Goal: Find specific page/section: Find specific page/section

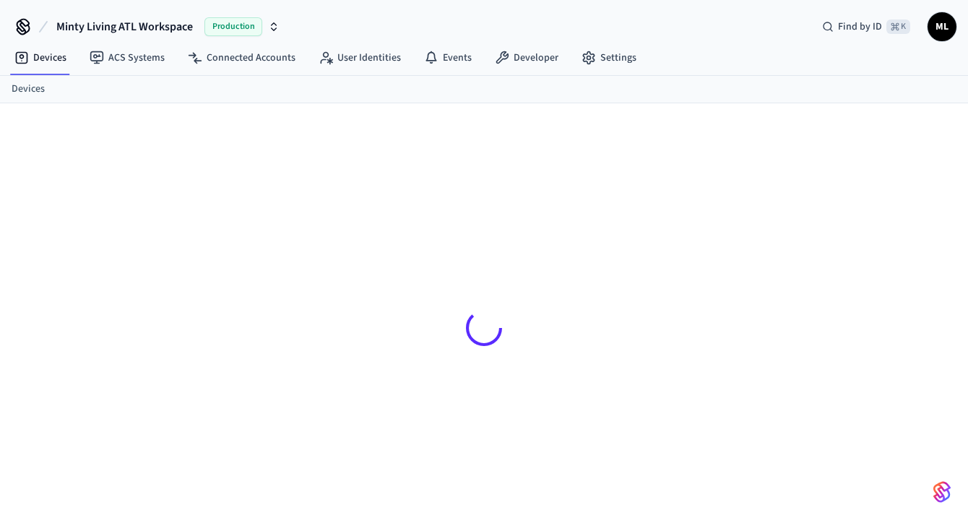
scroll to position [20, 0]
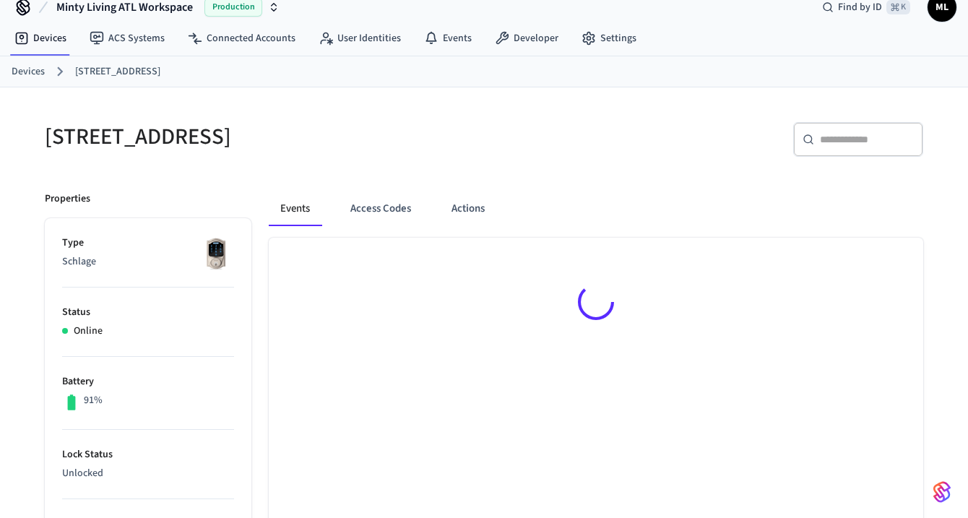
click at [45, 75] on ol "Devices [STREET_ADDRESS]" at bounding box center [490, 71] width 957 height 19
click at [38, 72] on link "Devices" at bounding box center [28, 71] width 33 height 15
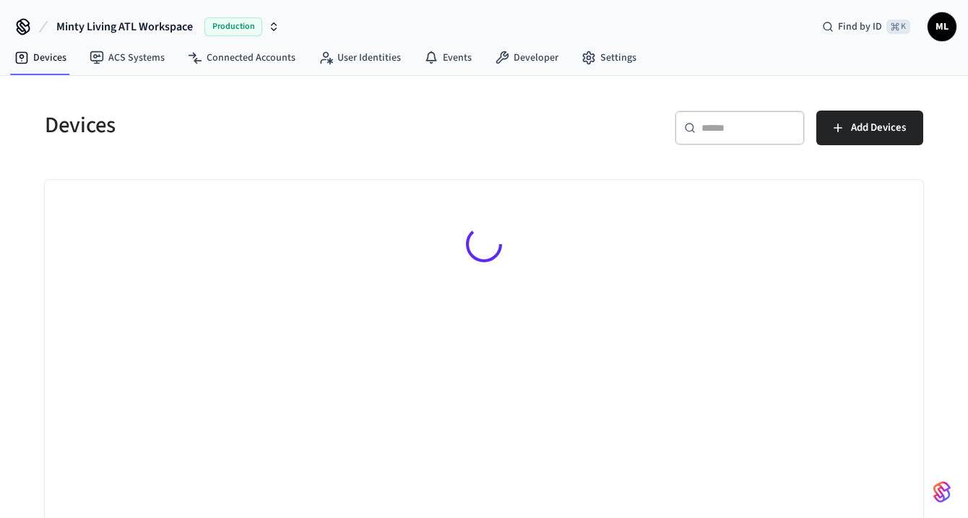
click at [754, 126] on input "text" at bounding box center [749, 128] width 94 height 14
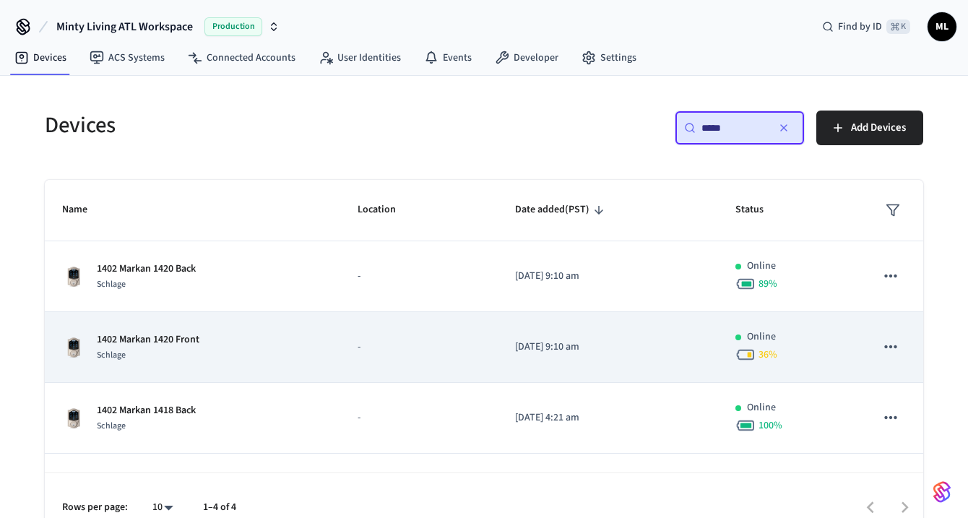
type input "****"
click at [390, 325] on td "-" at bounding box center [419, 347] width 158 height 71
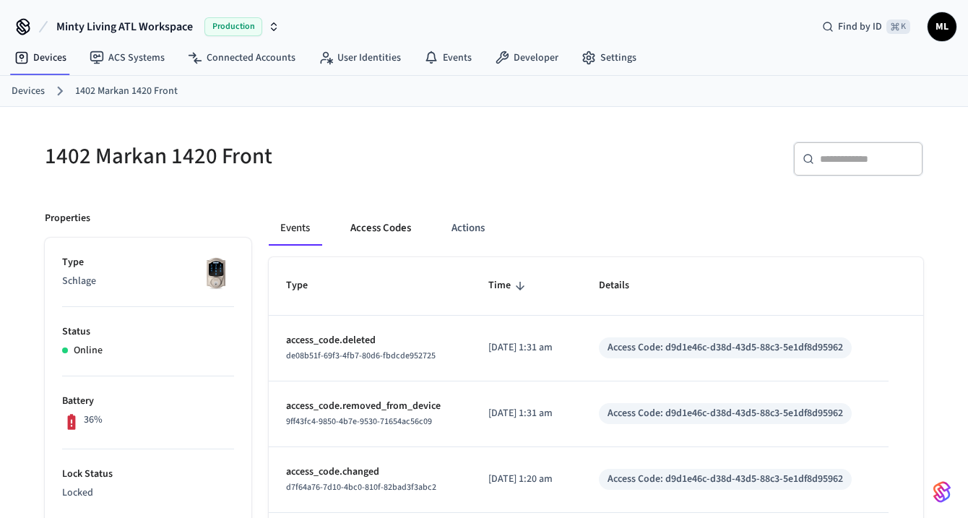
click at [364, 237] on button "Access Codes" at bounding box center [381, 228] width 84 height 35
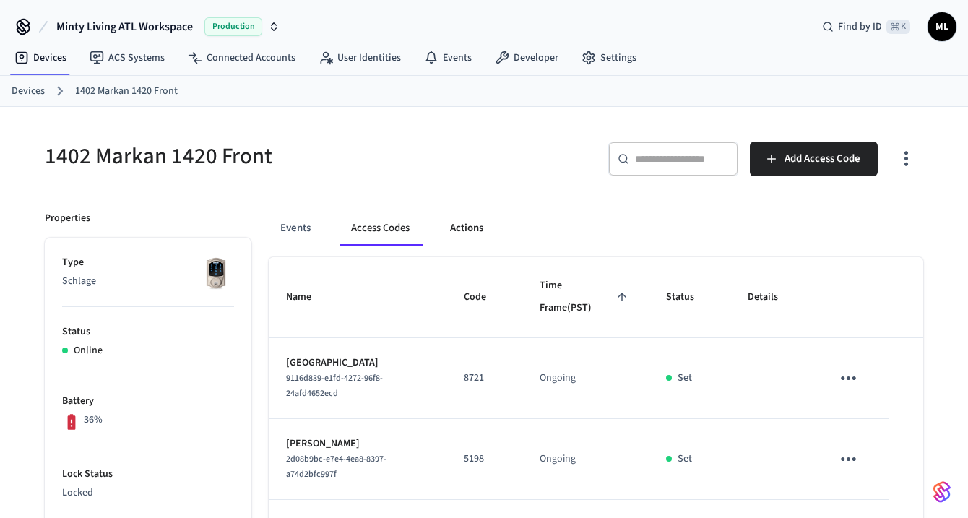
click at [462, 227] on button "Actions" at bounding box center [467, 228] width 56 height 35
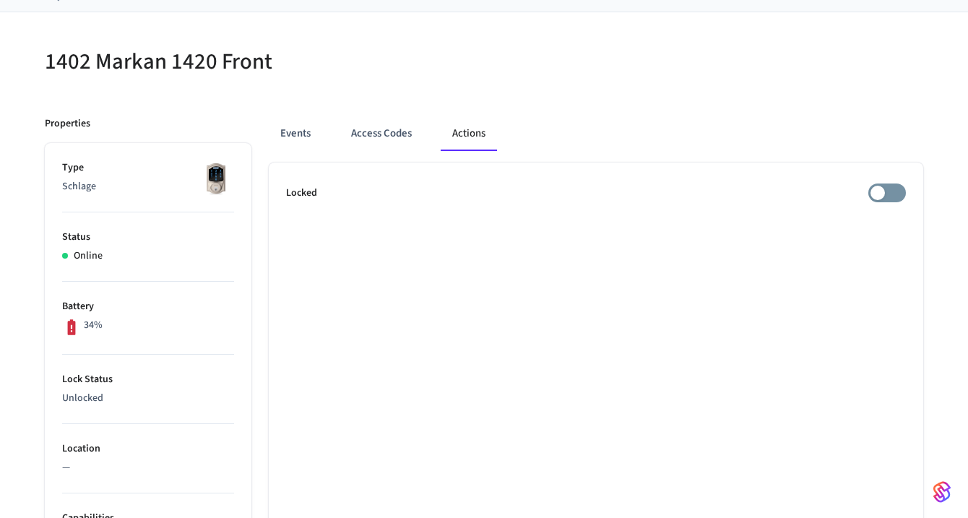
scroll to position [64, 0]
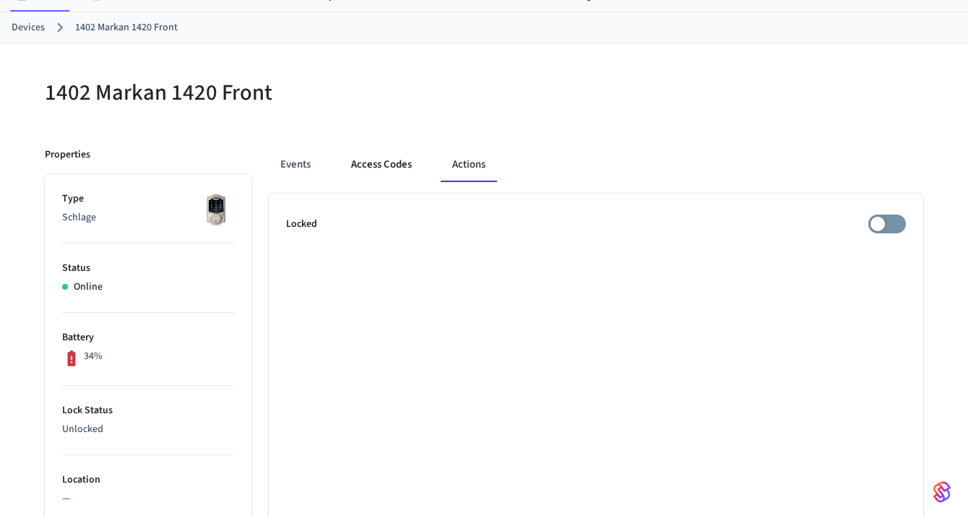
click at [402, 172] on button "Access Codes" at bounding box center [382, 164] width 84 height 35
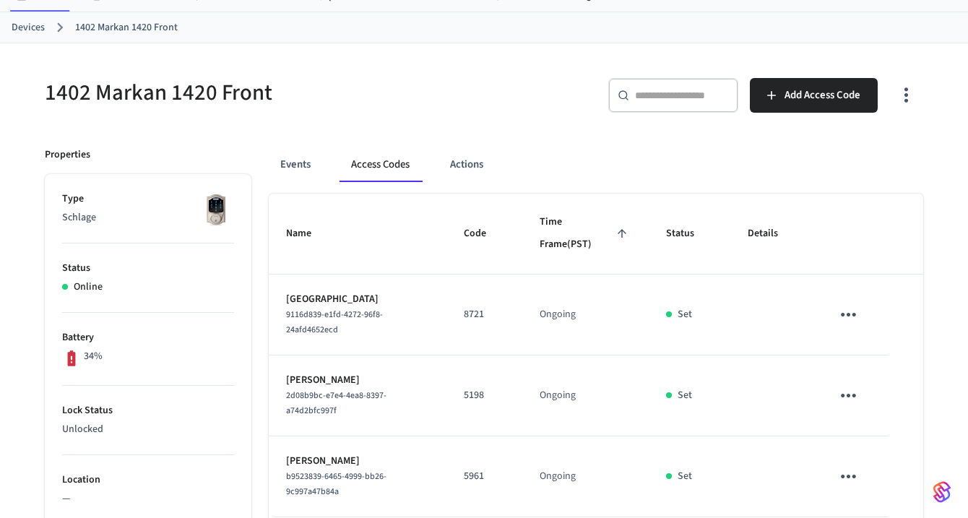
click at [31, 25] on link "Devices" at bounding box center [28, 27] width 33 height 15
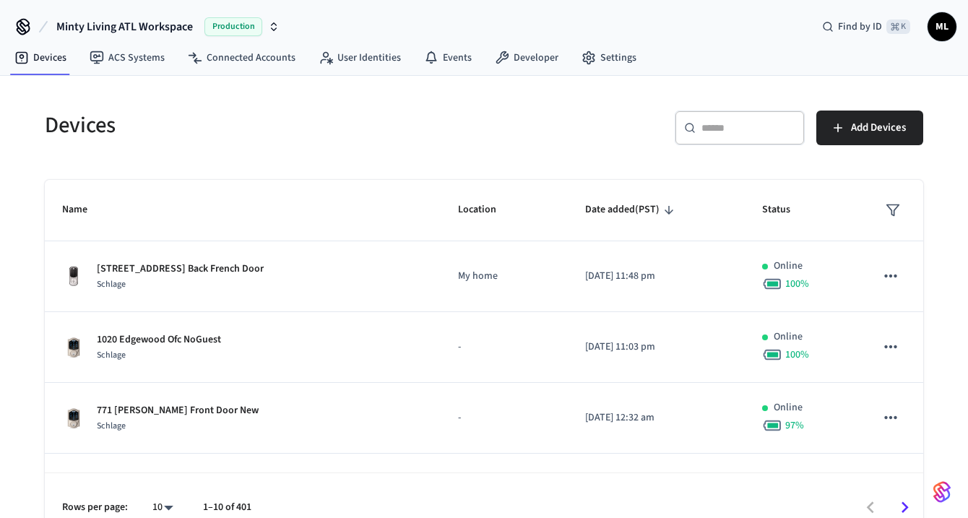
click at [751, 116] on div "​ ​" at bounding box center [740, 128] width 130 height 35
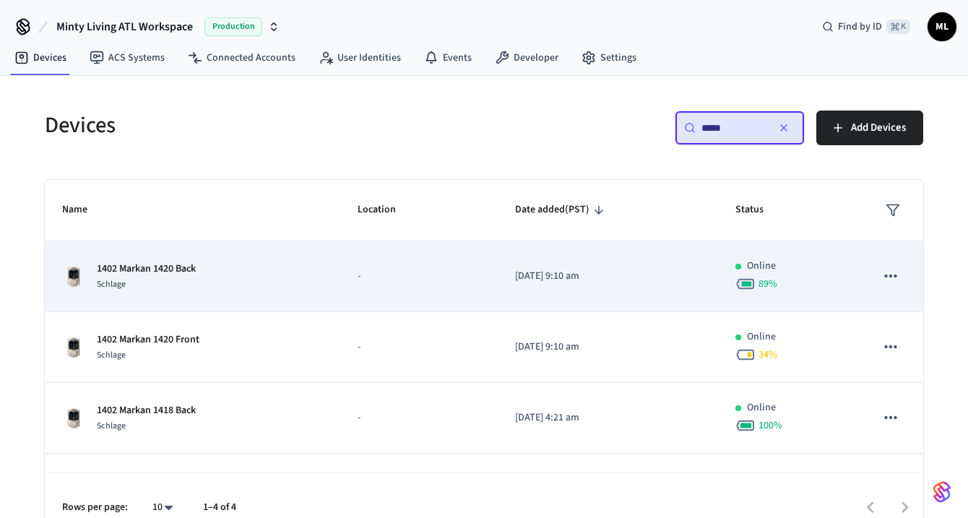
type input "****"
click at [435, 276] on p "-" at bounding box center [419, 276] width 123 height 15
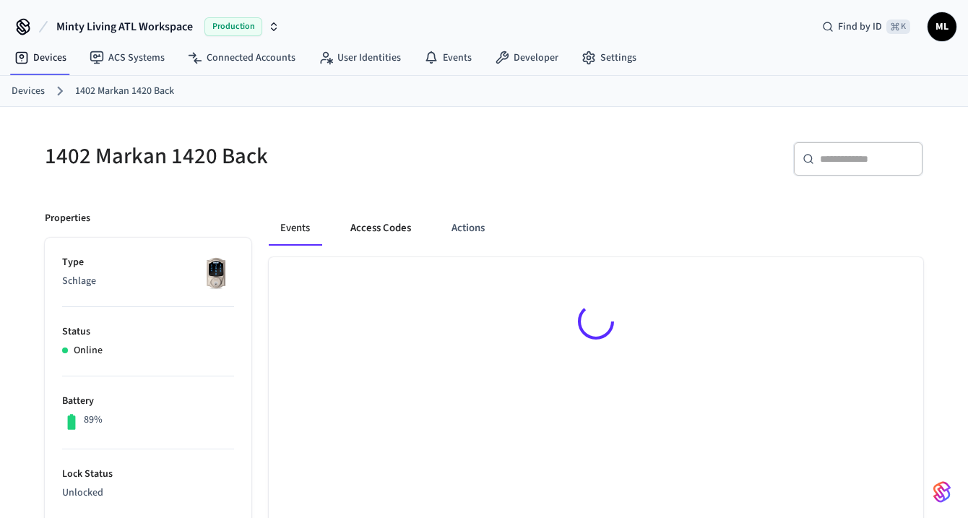
click at [398, 217] on button "Access Codes" at bounding box center [381, 228] width 84 height 35
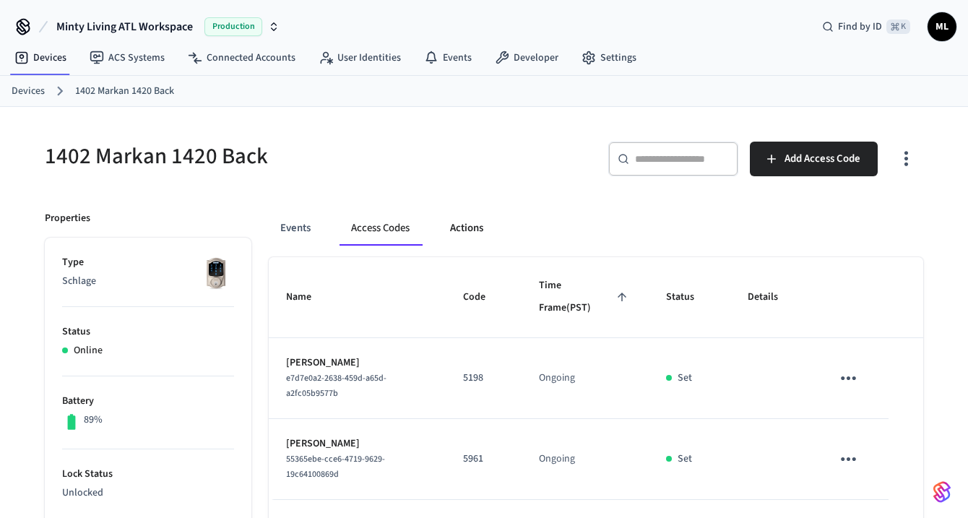
click at [465, 231] on button "Actions" at bounding box center [467, 228] width 56 height 35
